Goal: Transaction & Acquisition: Download file/media

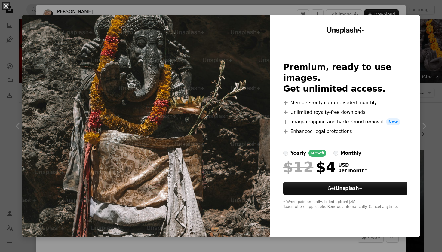
scroll to position [3749, 0]
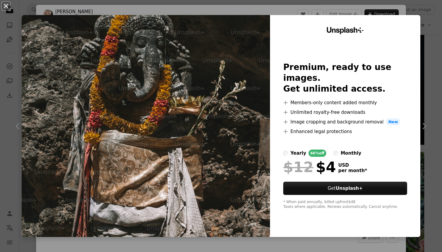
click at [6, 5] on button "An X shape" at bounding box center [5, 5] width 7 height 7
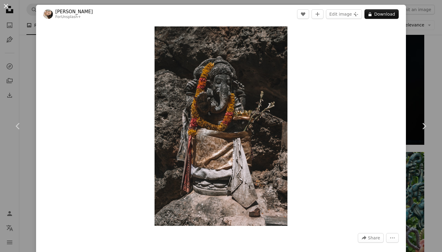
click at [4, 4] on button "An X shape" at bounding box center [5, 5] width 7 height 7
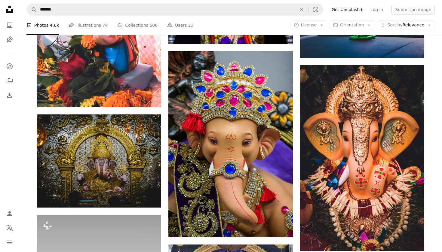
scroll to position [4205, 0]
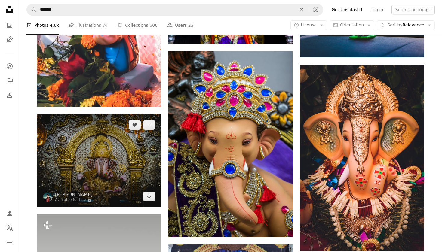
click at [99, 159] on img at bounding box center [99, 160] width 124 height 93
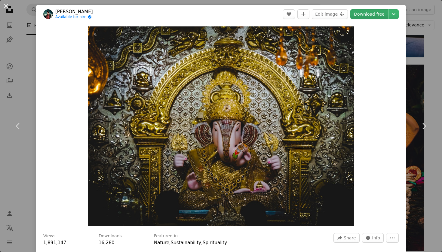
click at [370, 15] on link "Download free" at bounding box center [369, 14] width 38 height 10
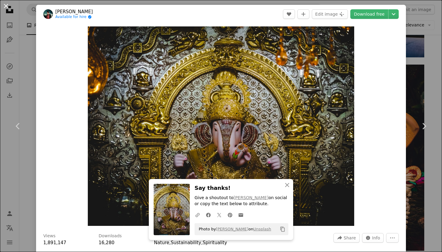
click at [8, 7] on button "An X shape" at bounding box center [5, 5] width 7 height 7
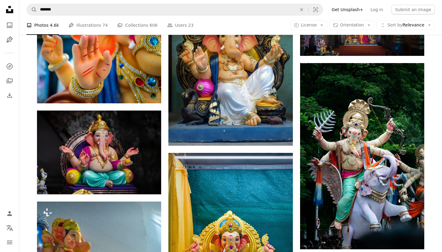
scroll to position [4586, 0]
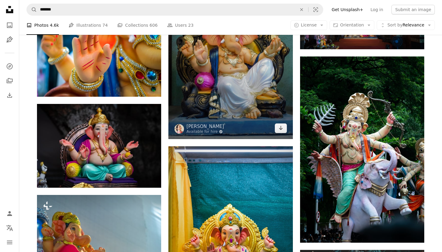
click at [228, 84] on img at bounding box center [230, 46] width 124 height 186
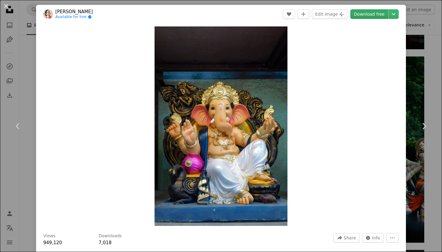
click at [370, 15] on link "Download free" at bounding box center [369, 14] width 38 height 10
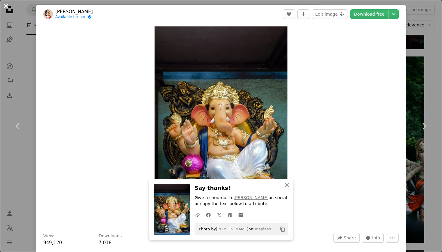
click at [7, 8] on button "An X shape" at bounding box center [5, 5] width 7 height 7
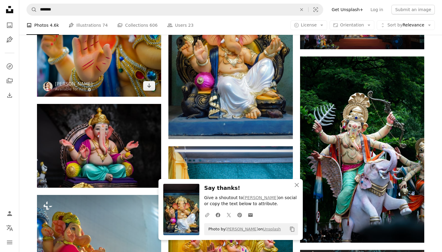
scroll to position [4597, 0]
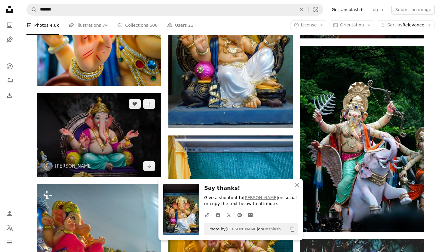
click at [82, 126] on img at bounding box center [99, 135] width 124 height 84
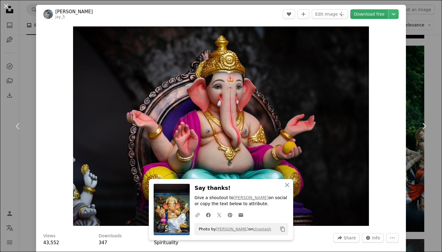
click at [372, 16] on link "Download free" at bounding box center [369, 14] width 38 height 10
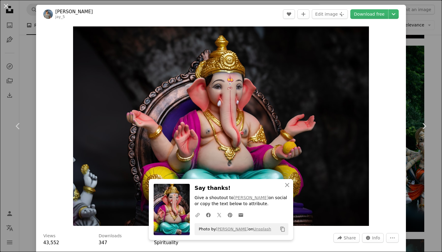
click at [8, 4] on button "An X shape" at bounding box center [5, 5] width 7 height 7
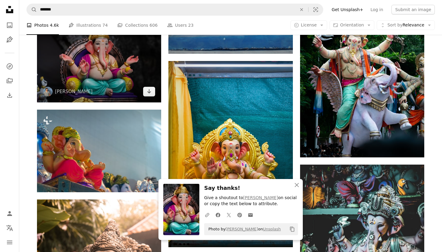
scroll to position [4672, 0]
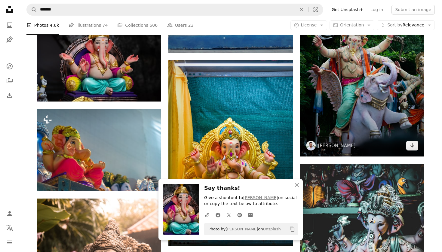
click at [360, 107] on img at bounding box center [362, 63] width 124 height 186
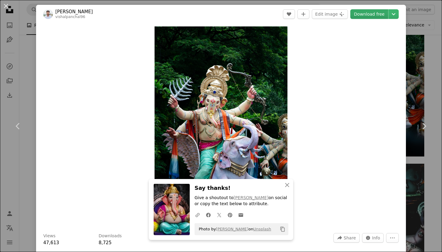
click at [381, 12] on link "Download free" at bounding box center [369, 14] width 38 height 10
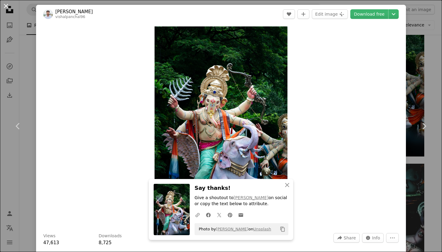
click at [7, 8] on button "An X shape" at bounding box center [5, 5] width 7 height 7
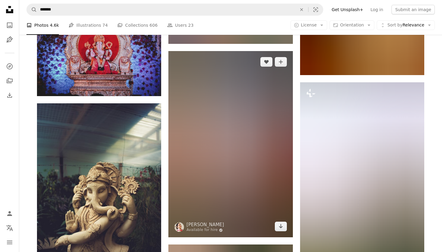
scroll to position [5546, 0]
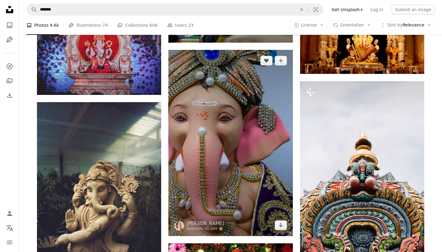
click at [235, 132] on img at bounding box center [230, 143] width 124 height 186
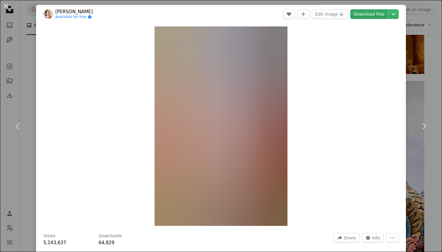
click at [370, 16] on link "Download free" at bounding box center [369, 14] width 38 height 10
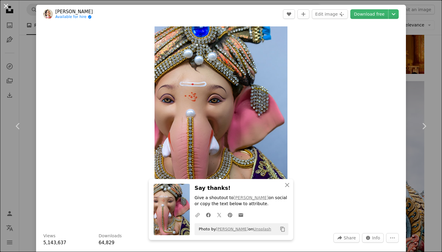
click at [4, 7] on button "An X shape" at bounding box center [5, 5] width 7 height 7
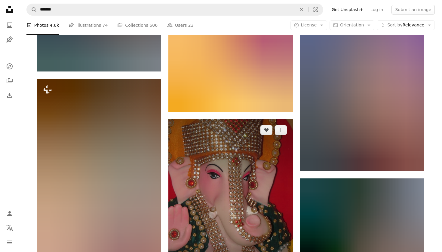
scroll to position [6585, 0]
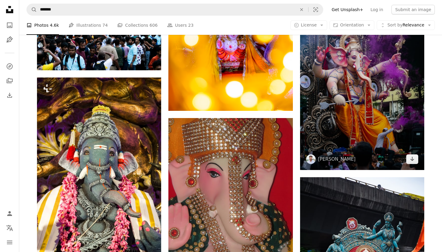
click at [363, 109] on img at bounding box center [362, 77] width 124 height 186
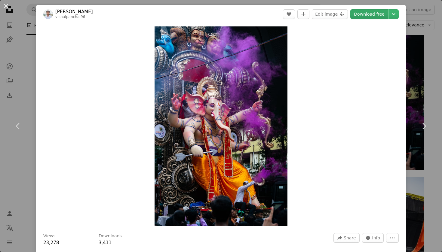
click at [371, 13] on link "Download free" at bounding box center [369, 14] width 38 height 10
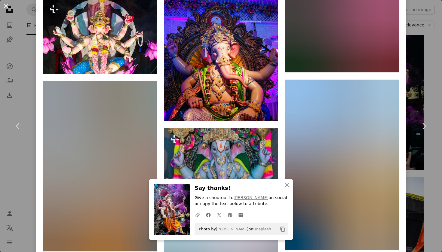
scroll to position [828, 0]
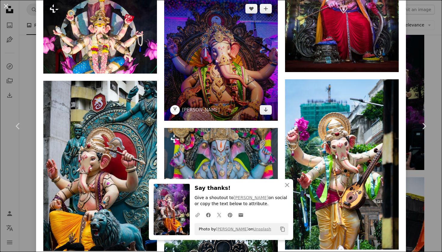
click at [209, 64] on img at bounding box center [221, 59] width 114 height 123
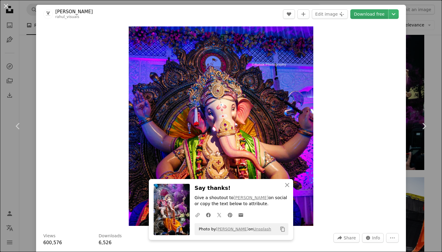
click at [375, 15] on link "Download free" at bounding box center [369, 14] width 38 height 10
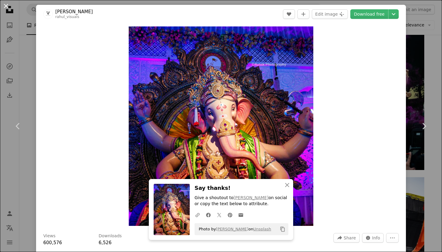
click at [8, 5] on button "An X shape" at bounding box center [5, 5] width 7 height 7
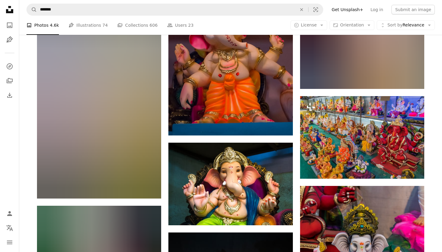
scroll to position [8623, 0]
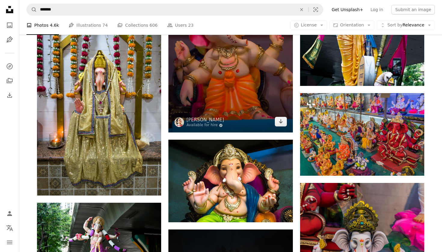
drag, startPoint x: 417, startPoint y: 0, endPoint x: 236, endPoint y: 105, distance: 208.8
click at [236, 105] on img at bounding box center [230, 39] width 124 height 186
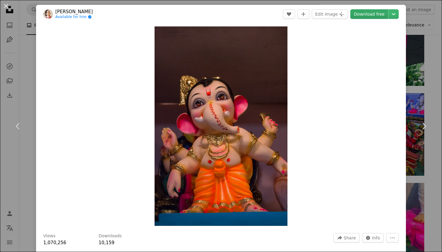
click at [368, 14] on link "Download free" at bounding box center [369, 14] width 38 height 10
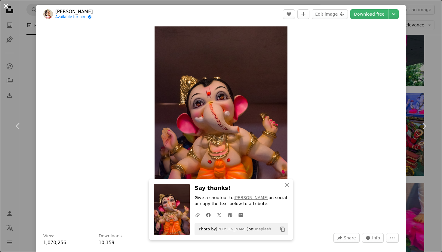
click at [8, 5] on button "An X shape" at bounding box center [5, 5] width 7 height 7
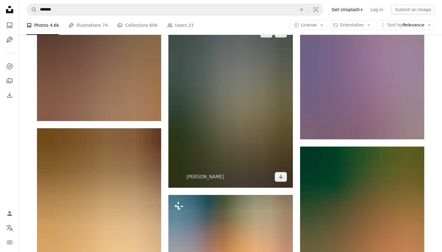
scroll to position [15496, 0]
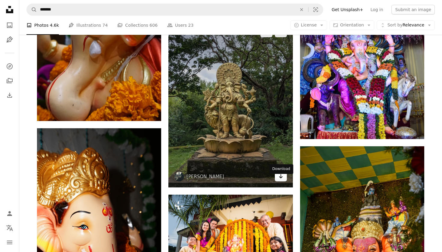
click at [279, 180] on icon "Arrow pointing down" at bounding box center [280, 176] width 5 height 7
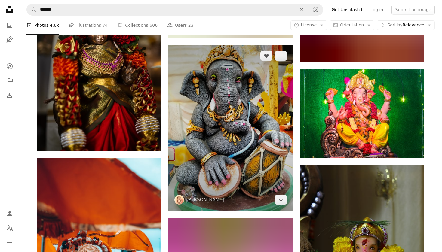
scroll to position [17486, 0]
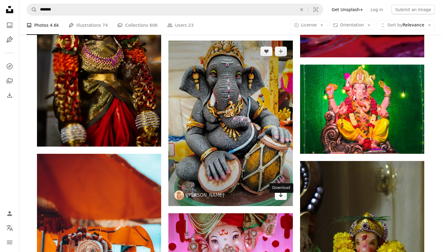
click at [282, 199] on icon "Arrow pointing down" at bounding box center [280, 194] width 5 height 7
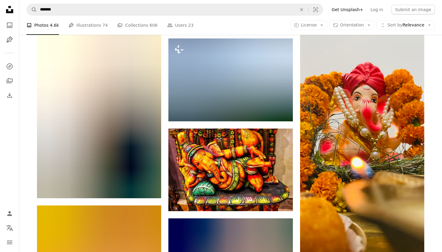
scroll to position [21100, 0]
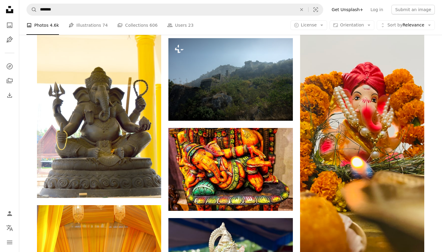
click at [128, 178] on img at bounding box center [99, 115] width 124 height 166
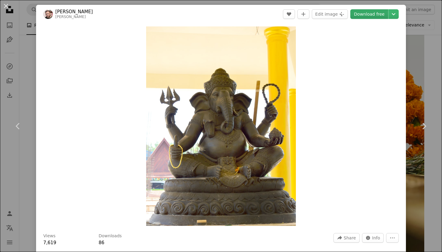
click at [374, 17] on link "Download free" at bounding box center [369, 14] width 38 height 10
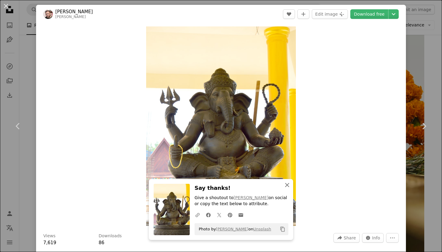
click at [286, 187] on icon "button" at bounding box center [287, 185] width 4 height 4
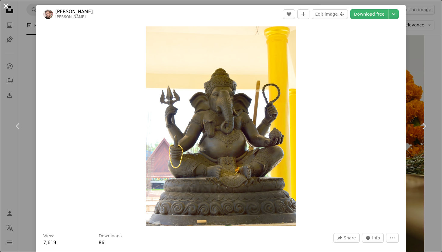
click at [8, 8] on button "An X shape" at bounding box center [5, 5] width 7 height 7
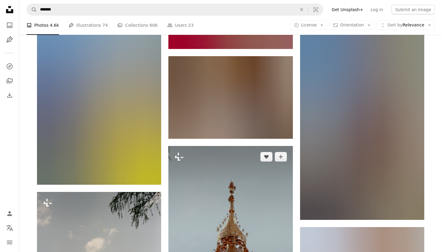
scroll to position [22010, 0]
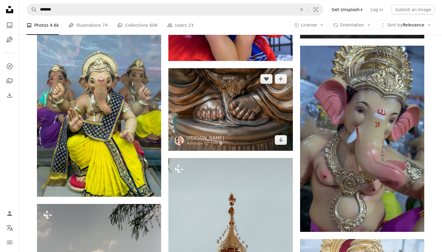
click at [231, 126] on img at bounding box center [230, 109] width 124 height 83
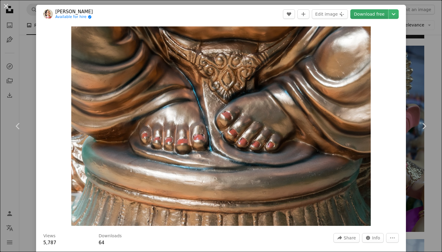
click at [365, 17] on link "Download free" at bounding box center [369, 14] width 38 height 10
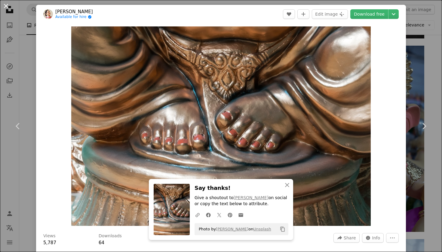
click at [6, 8] on button "An X shape" at bounding box center [5, 5] width 7 height 7
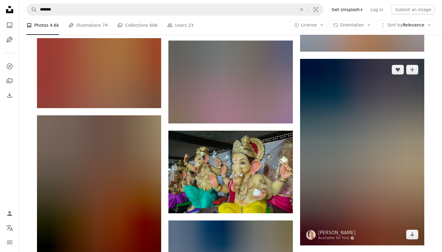
scroll to position [24189, 0]
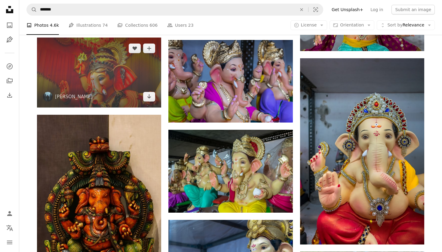
click at [116, 88] on img at bounding box center [99, 73] width 124 height 70
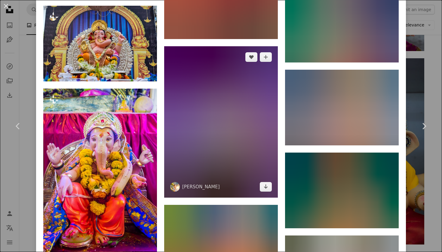
scroll to position [1039, 0]
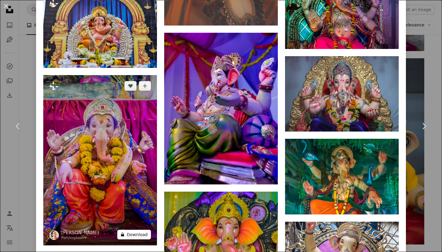
click at [143, 230] on button "A lock Download" at bounding box center [134, 235] width 34 height 10
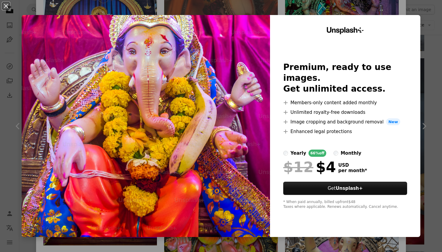
click at [8, 5] on button "An X shape" at bounding box center [5, 5] width 7 height 7
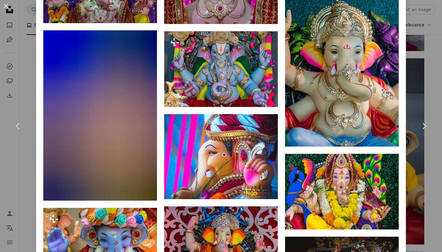
scroll to position [1738, 0]
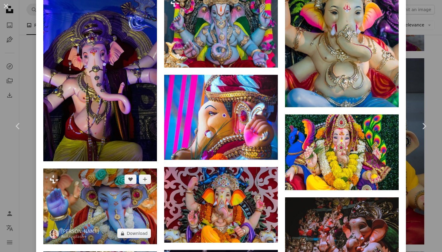
click at [134, 204] on img at bounding box center [100, 207] width 114 height 76
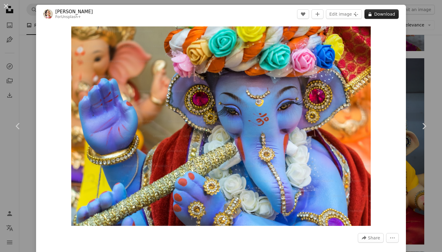
click at [381, 15] on button "A lock Download" at bounding box center [381, 14] width 34 height 10
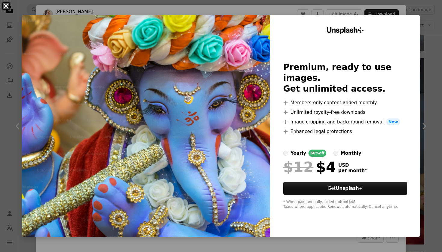
click at [4, 4] on button "An X shape" at bounding box center [5, 5] width 7 height 7
